Goal: Task Accomplishment & Management: Manage account settings

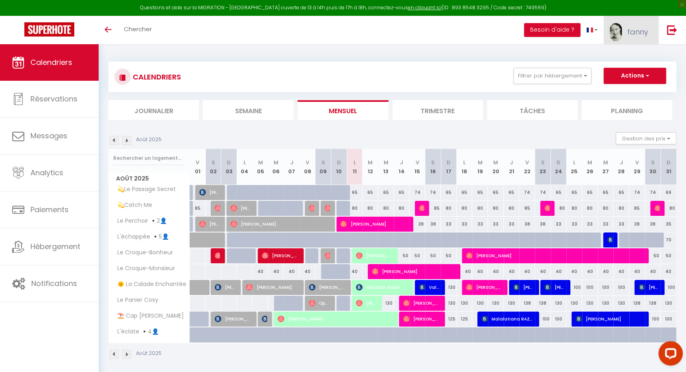
click at [652, 28] on link "fanny" at bounding box center [631, 30] width 55 height 28
click at [622, 58] on link "Paramètres" at bounding box center [626, 57] width 60 height 14
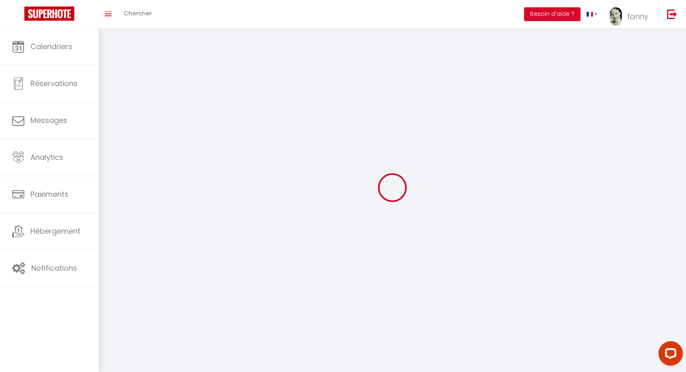
type input "fanny"
type input "[PERSON_NAME]"
type input "0786997233"
type input "[STREET_ADDRESS][PERSON_NAME]"
type input "02100"
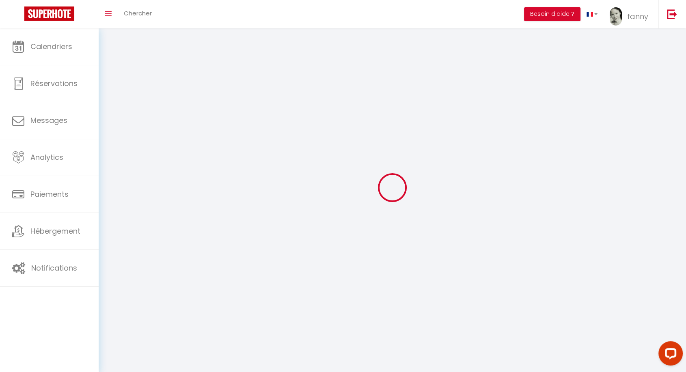
type input "[GEOGRAPHIC_DATA]"
type input "OPiKRPU5pWSI5T2dXIFJm2m57"
type input "PZm6fElZoRhWOLWvV46ATqoZd"
type input "[URL][DOMAIN_NAME]"
type input "FO27250"
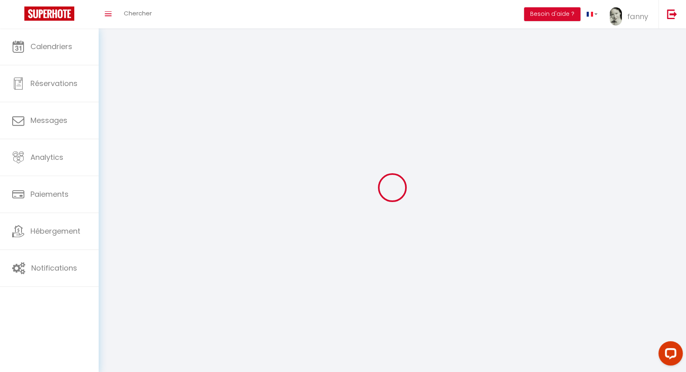
select select "28"
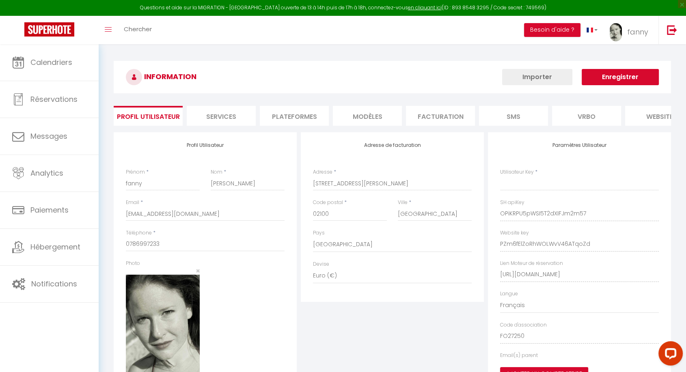
type input "OPiKRPU5pWSI5T2dXIFJm2m57"
type input "PZm6fElZoRhWOLWvV46ATqoZd"
type input "[URL][DOMAIN_NAME]"
select select "fr"
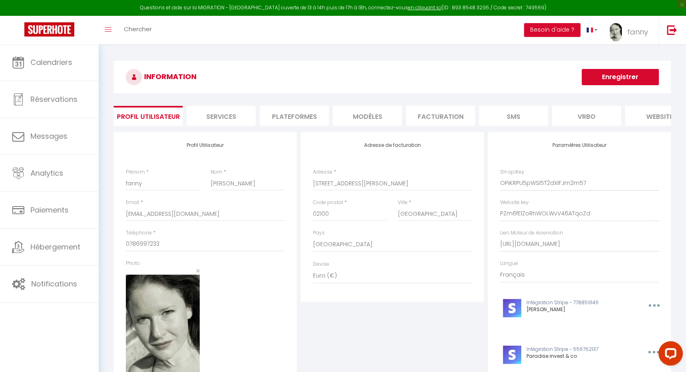
click at [296, 117] on li "Plateformes" at bounding box center [294, 116] width 69 height 20
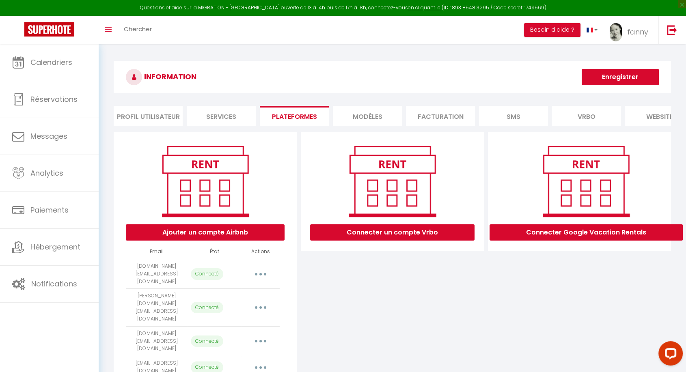
scroll to position [44, 0]
